Goal: Entertainment & Leisure: Consume media (video, audio)

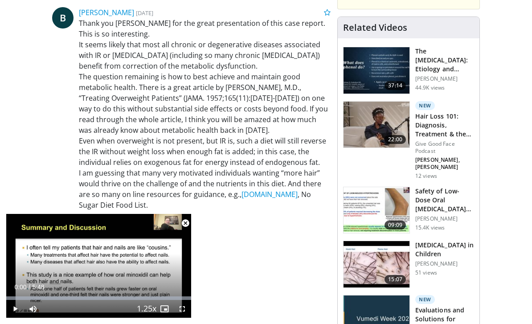
scroll to position [240, 0]
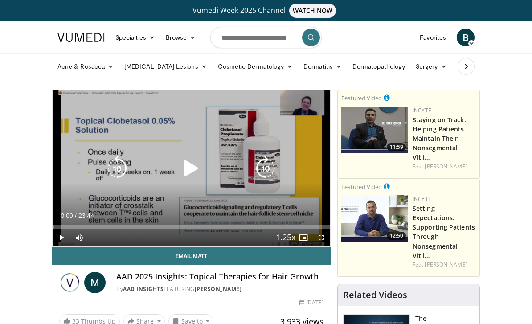
click at [193, 171] on icon "Video Player" at bounding box center [191, 168] width 25 height 25
click at [274, 161] on icon "Video Player" at bounding box center [265, 168] width 25 height 25
click at [270, 175] on icon "Video Player" at bounding box center [265, 168] width 25 height 25
click at [274, 171] on icon "Video Player" at bounding box center [265, 168] width 25 height 25
click at [274, 170] on icon "Video Player" at bounding box center [265, 168] width 25 height 25
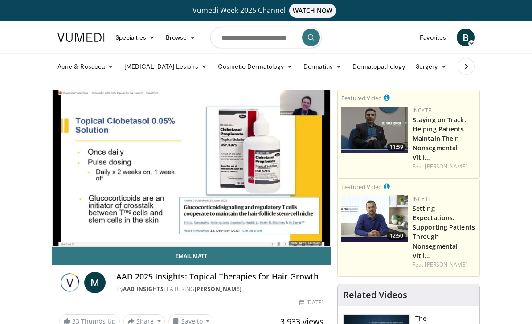
click at [180, 176] on icon "Video Player" at bounding box center [191, 168] width 25 height 25
